Goal: Check status: Check status

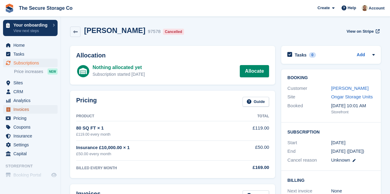
click at [29, 108] on span "Invoices" at bounding box center [31, 109] width 37 height 9
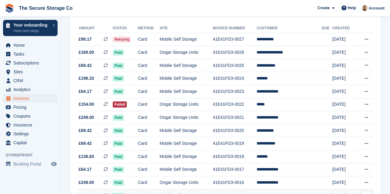
scroll to position [23, 0]
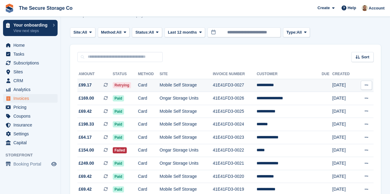
click at [81, 84] on span "£99.17" at bounding box center [85, 85] width 13 height 6
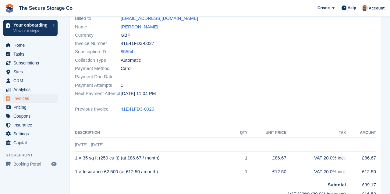
scroll to position [62, 0]
